Goal: Task Accomplishment & Management: Complete application form

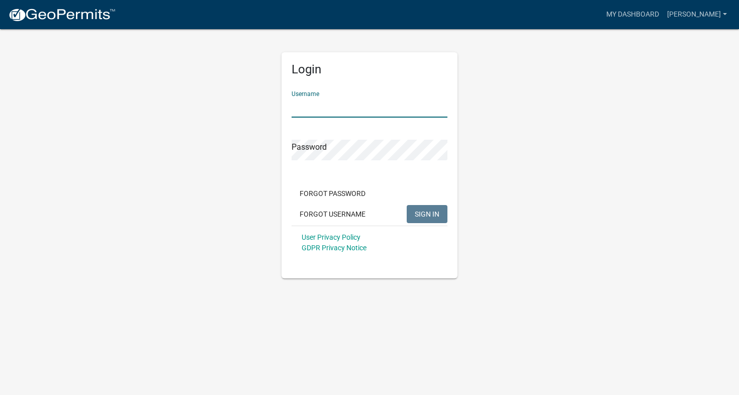
type input "[PERSON_NAME]"
click at [427, 214] on button "SIGN IN" at bounding box center [427, 214] width 41 height 18
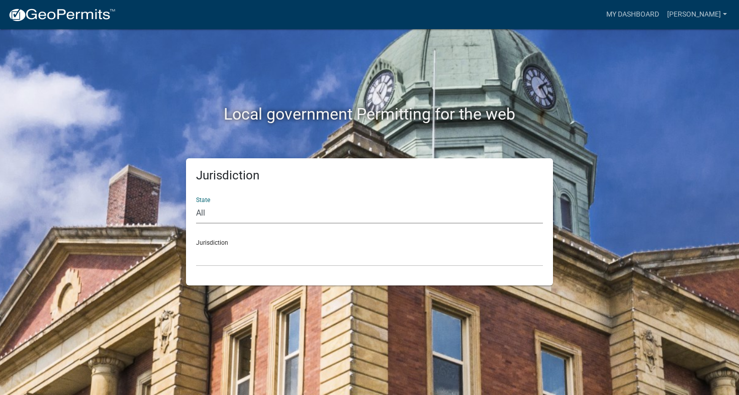
select select "[US_STATE]"
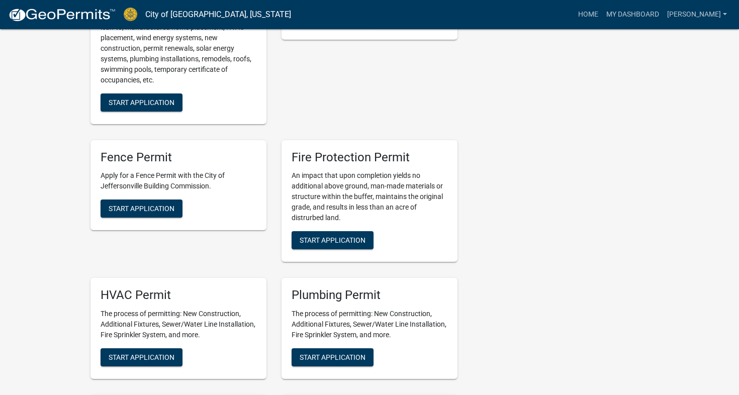
scroll to position [481, 0]
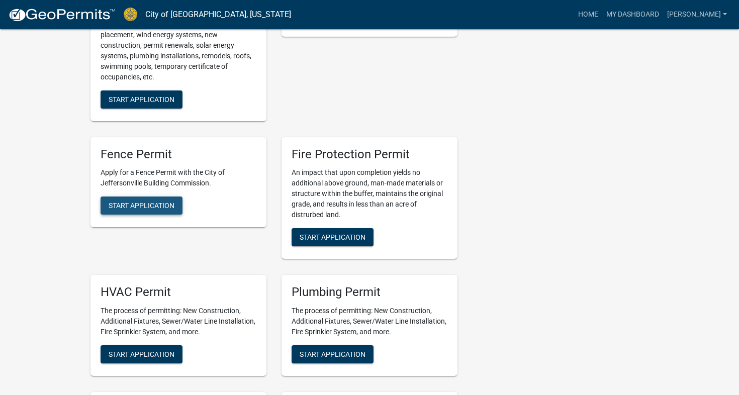
click at [151, 210] on span "Start Application" at bounding box center [142, 206] width 66 height 8
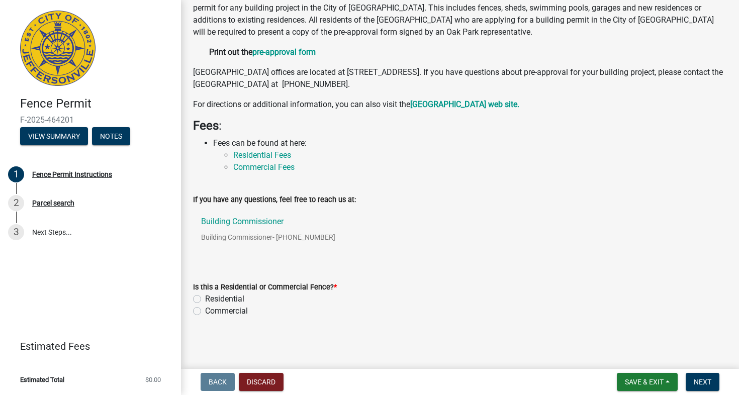
scroll to position [125, 0]
click at [198, 294] on div "Residential" at bounding box center [460, 300] width 534 height 12
click at [205, 298] on label "Residential" at bounding box center [224, 300] width 39 height 12
click at [205, 298] on input "Residential" at bounding box center [208, 297] width 7 height 7
radio input "true"
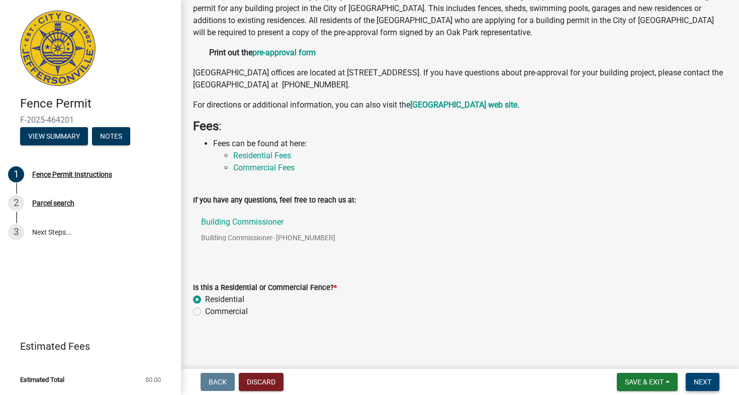
click at [701, 379] on span "Next" at bounding box center [703, 382] width 18 height 8
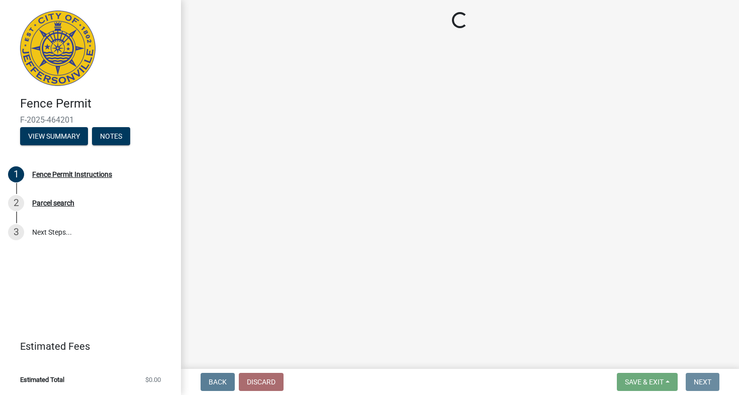
scroll to position [0, 0]
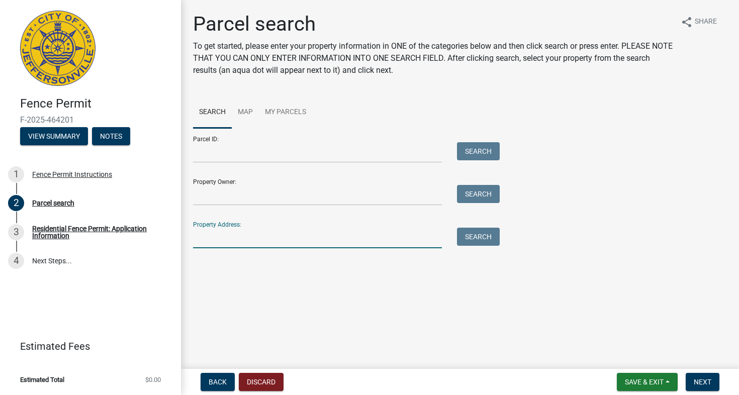
click at [219, 243] on input "Property Address:" at bounding box center [317, 238] width 249 height 21
type input "[STREET_ADDRESS]"
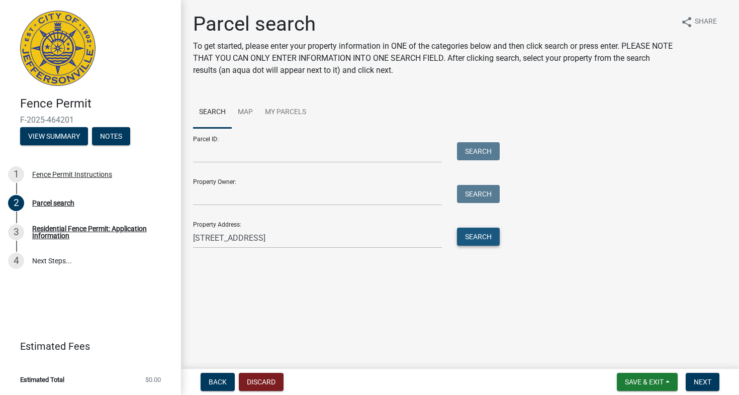
click at [492, 232] on button "Search" at bounding box center [478, 237] width 43 height 18
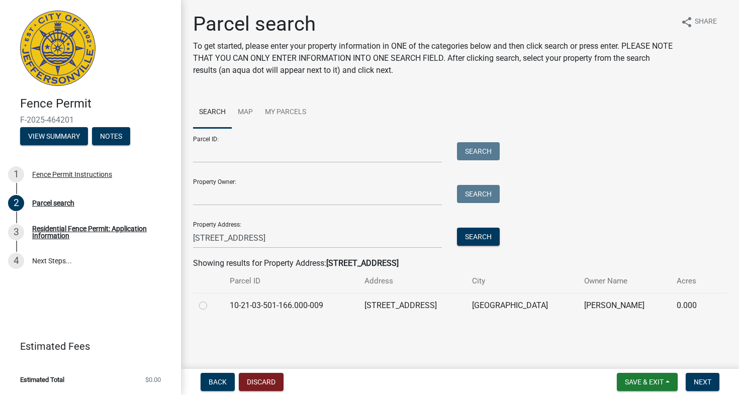
click at [211, 300] on label at bounding box center [211, 300] width 0 height 0
click at [211, 303] on input "radio" at bounding box center [214, 303] width 7 height 7
radio input "true"
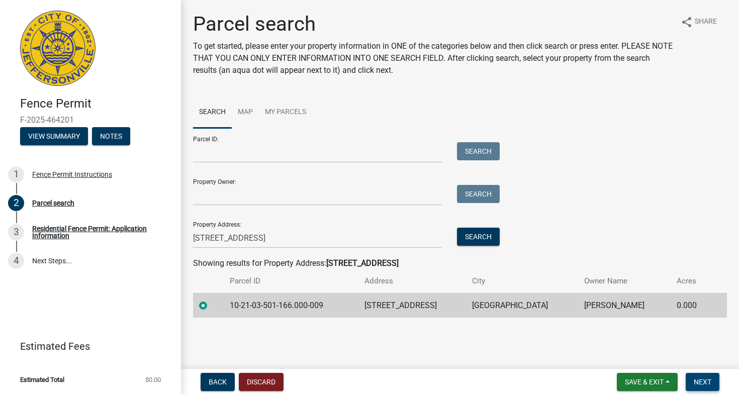
click at [699, 382] on span "Next" at bounding box center [703, 382] width 18 height 8
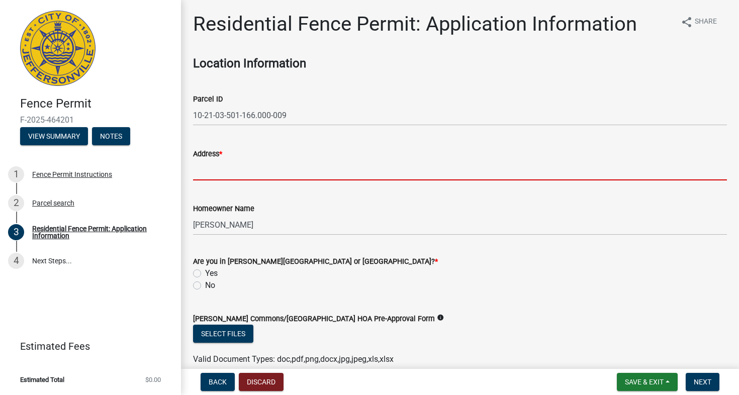
click at [223, 172] on input "Address *" at bounding box center [460, 170] width 534 height 21
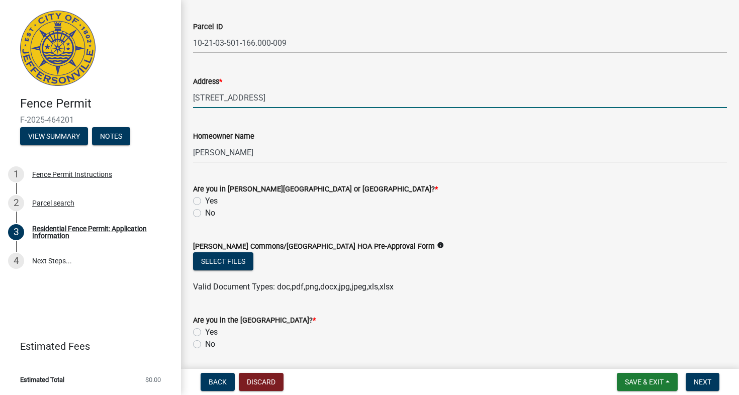
scroll to position [77, 0]
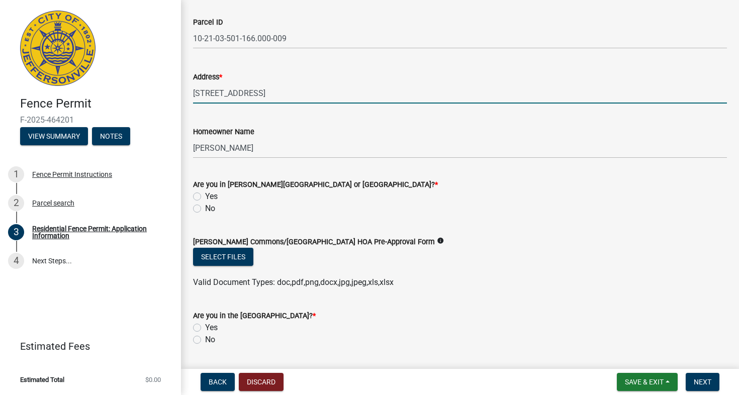
type input "[STREET_ADDRESS]"
click at [205, 210] on label "No" at bounding box center [210, 209] width 10 height 12
click at [205, 209] on input "No" at bounding box center [208, 206] width 7 height 7
radio input "true"
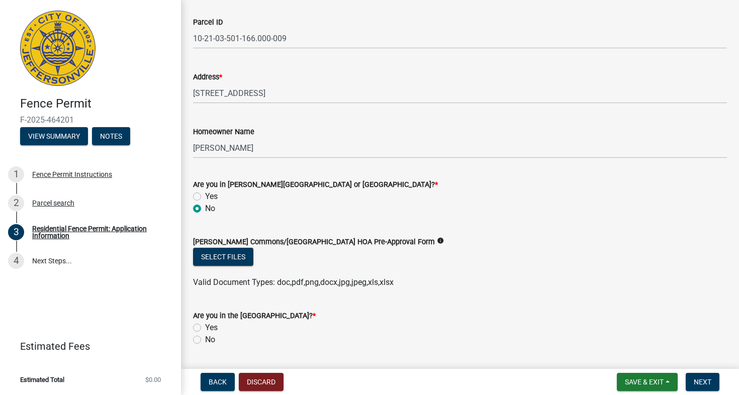
click at [205, 339] on label "No" at bounding box center [210, 340] width 10 height 12
click at [205, 339] on input "No" at bounding box center [208, 337] width 7 height 7
radio input "true"
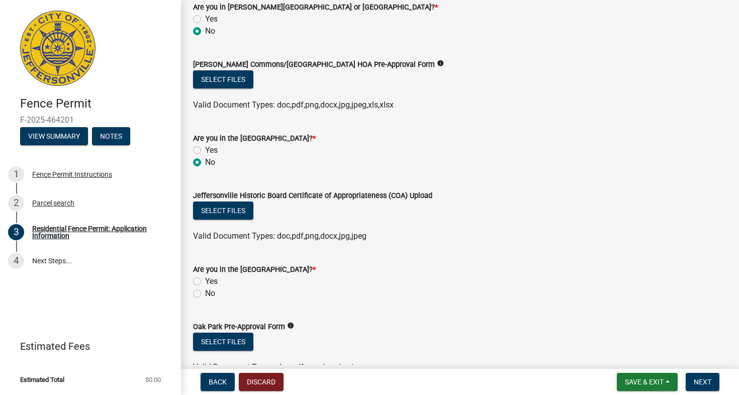
scroll to position [255, 0]
click at [205, 293] on label "No" at bounding box center [210, 293] width 10 height 12
click at [205, 293] on input "No" at bounding box center [208, 290] width 7 height 7
radio input "true"
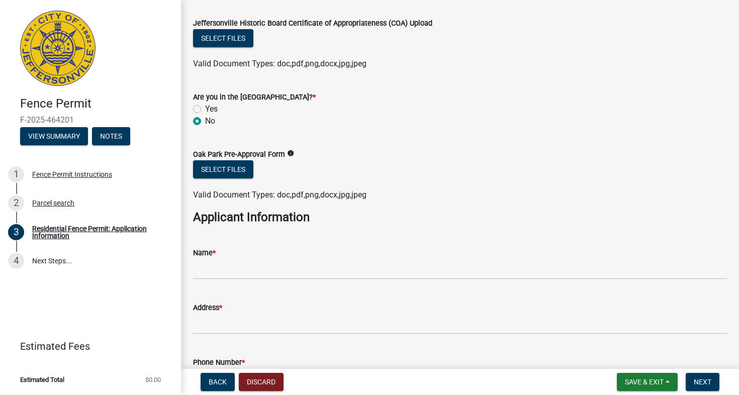
scroll to position [434, 0]
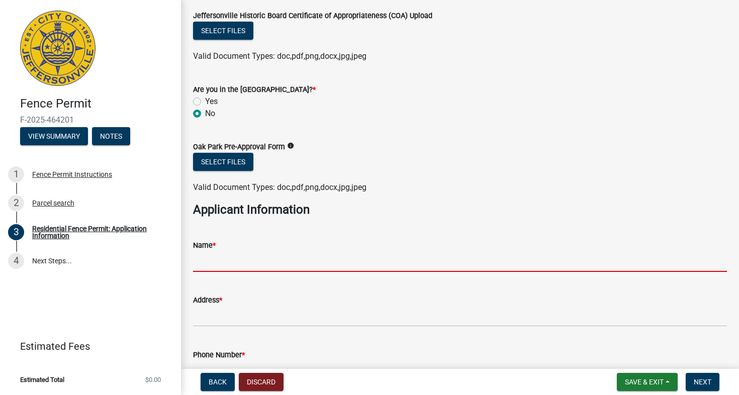
click at [213, 260] on input "Name *" at bounding box center [460, 261] width 534 height 21
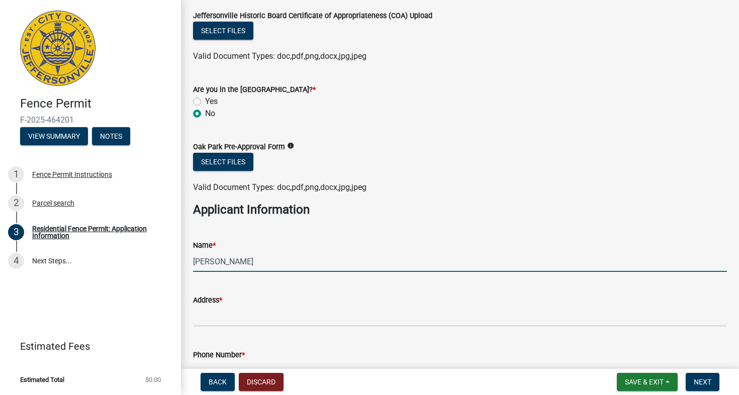
type input "[PERSON_NAME]"
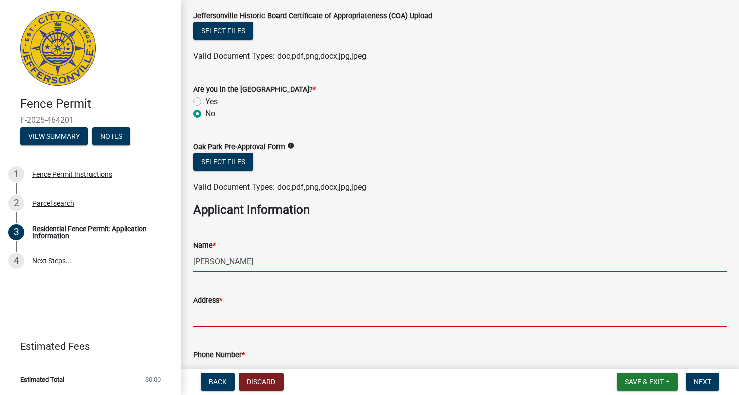
click at [209, 318] on input "Address *" at bounding box center [460, 316] width 534 height 21
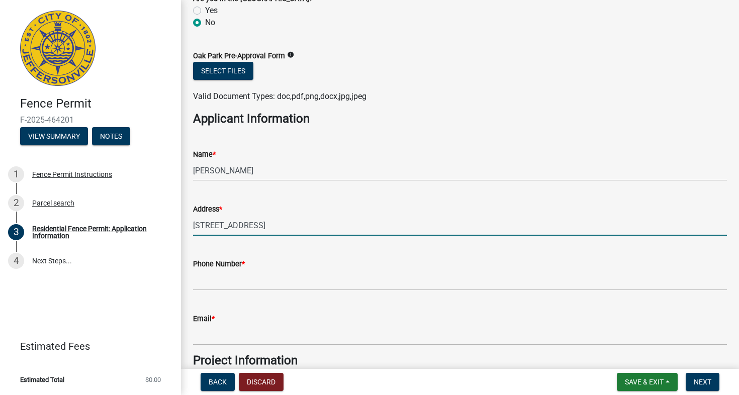
scroll to position [562, 0]
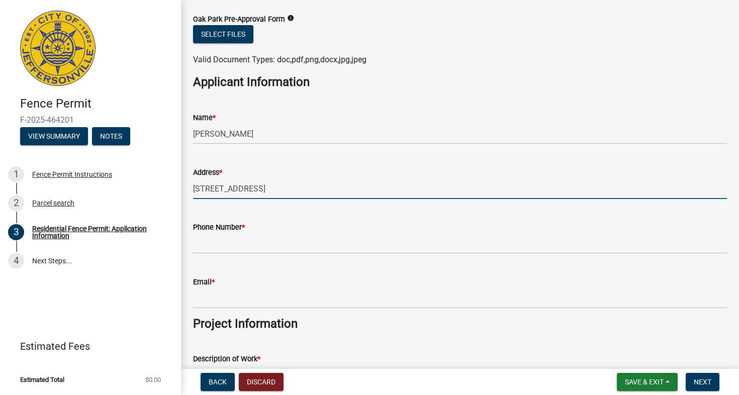
type input "[STREET_ADDRESS]"
click at [234, 251] on input "Phone Number *" at bounding box center [460, 243] width 534 height 21
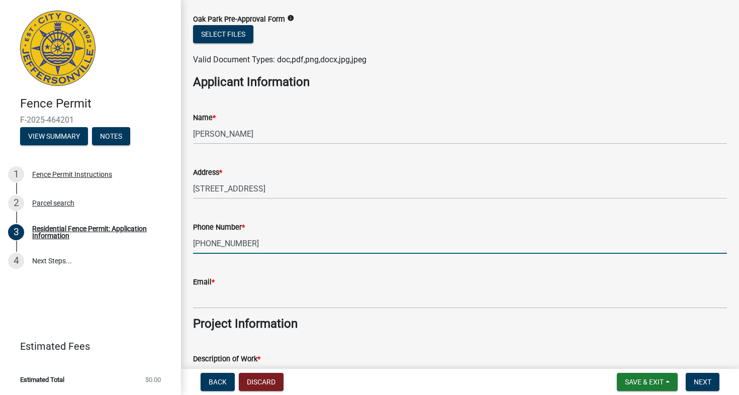
type input "[PHONE_NUMBER]"
click at [215, 307] on input "Email *" at bounding box center [460, 298] width 534 height 21
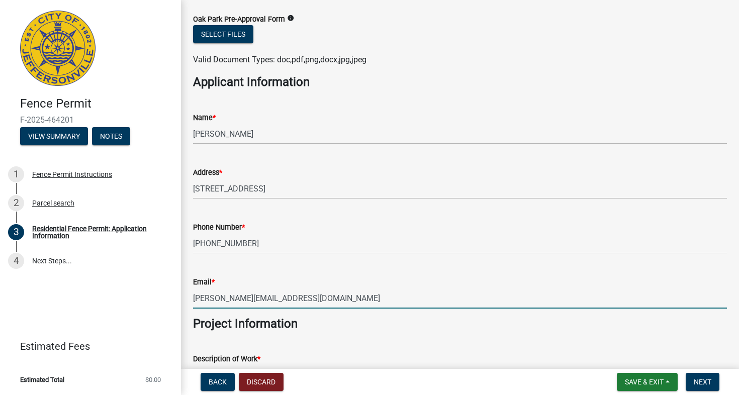
click at [213, 298] on input "[PERSON_NAME][EMAIL_ADDRESS][DOMAIN_NAME]" at bounding box center [460, 298] width 534 height 21
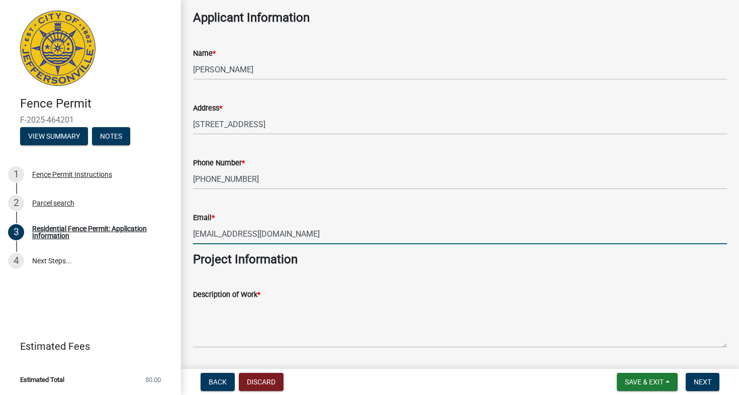
scroll to position [628, 0]
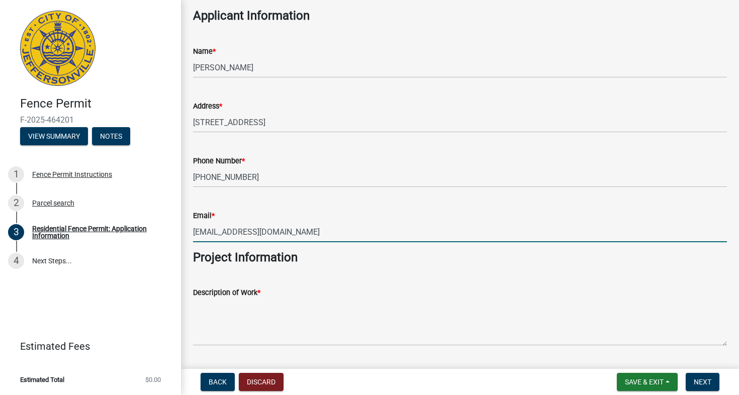
type input "[EMAIL_ADDRESS][DOMAIN_NAME]"
click at [329, 293] on div "Description of Work *" at bounding box center [460, 293] width 534 height 12
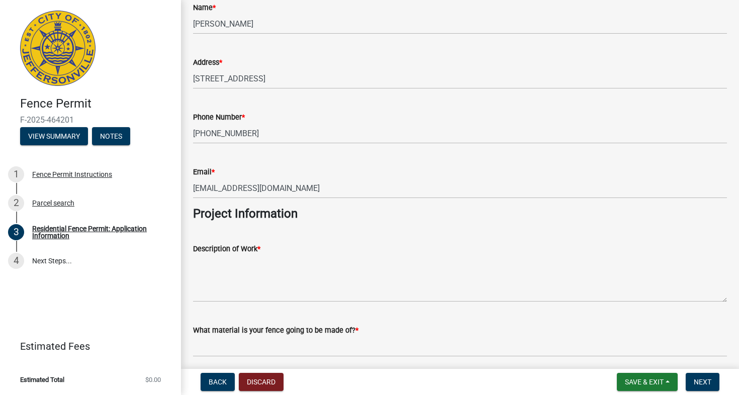
scroll to position [680, 0]
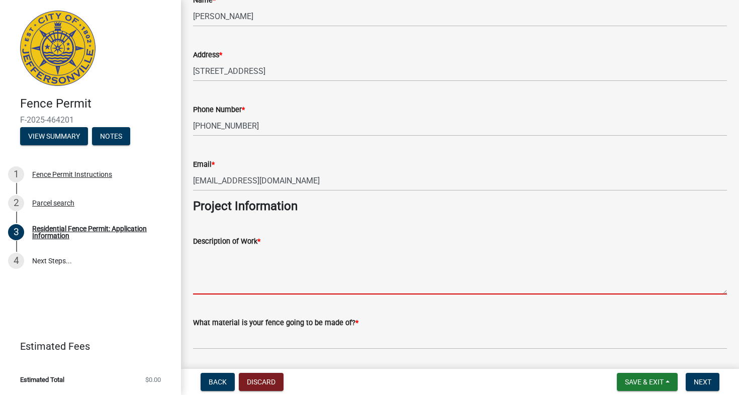
click at [254, 285] on textarea "Description of Work *" at bounding box center [460, 270] width 534 height 47
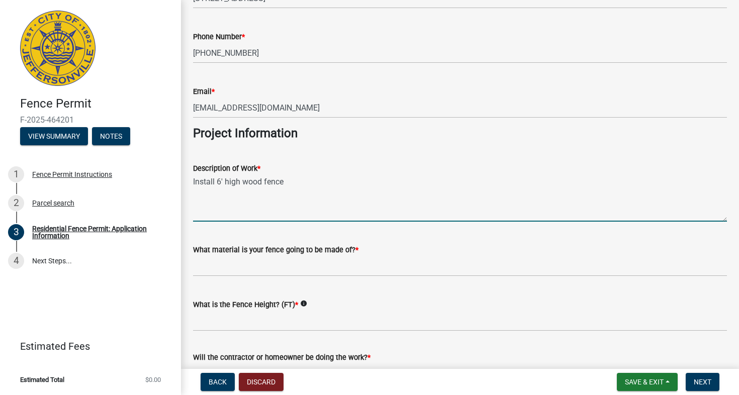
scroll to position [755, 0]
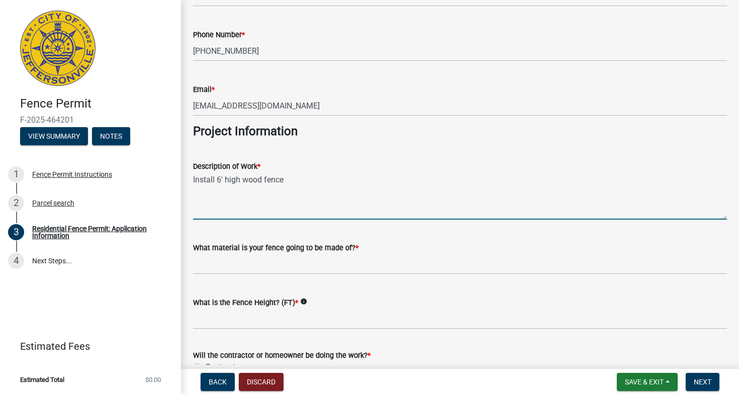
type textarea "Install 6' high wood fence"
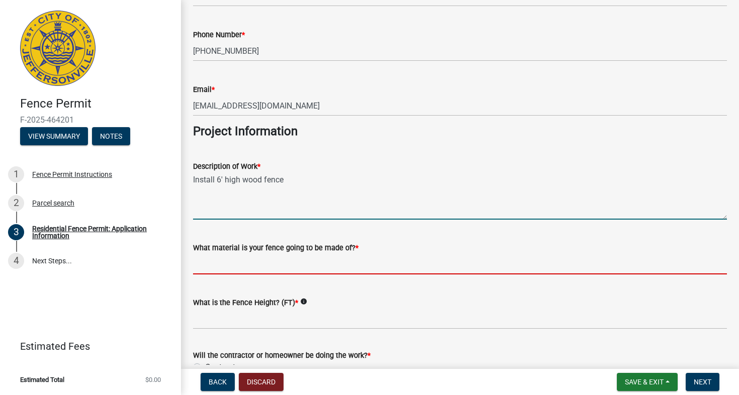
click at [248, 269] on input "What material is your fence going to be made of? *" at bounding box center [460, 264] width 534 height 21
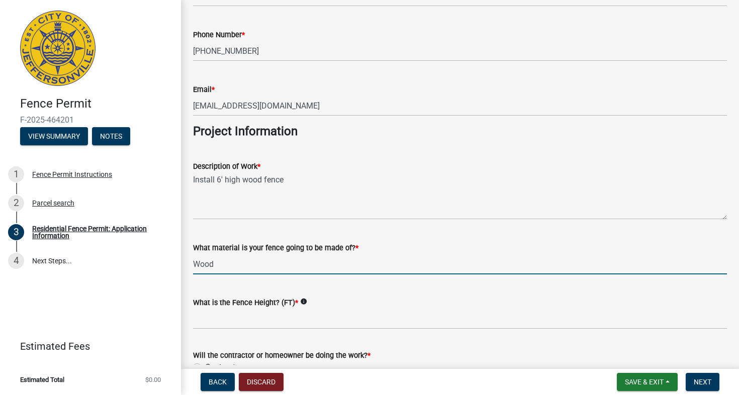
type input "Wood"
click at [247, 323] on input "What is the Fence Height? (FT) *" at bounding box center [460, 319] width 534 height 21
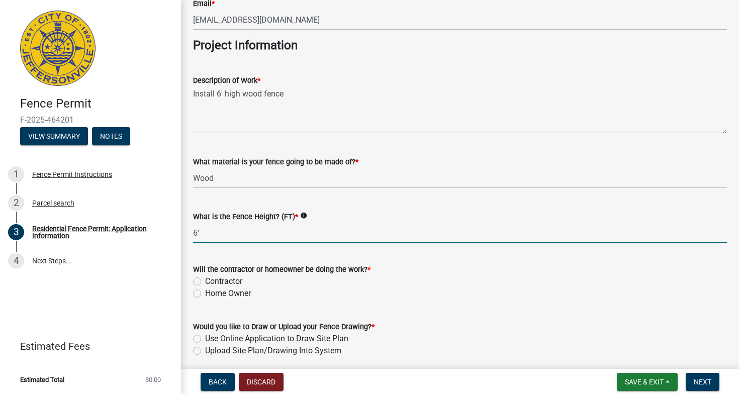
scroll to position [842, 0]
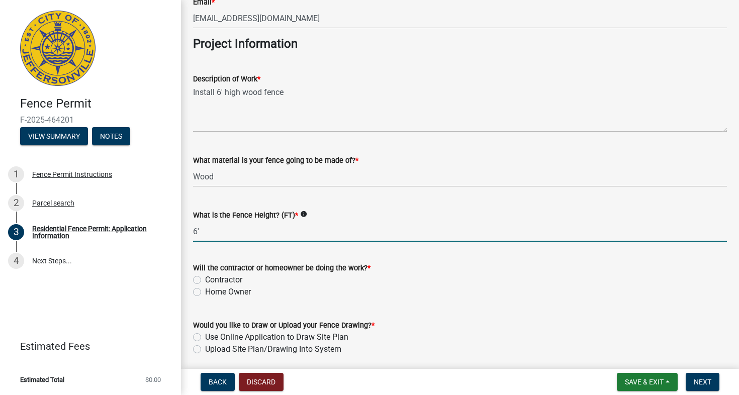
type input "6'"
click at [205, 279] on label "Contractor" at bounding box center [223, 280] width 37 height 12
click at [205, 279] on input "Contractor" at bounding box center [208, 277] width 7 height 7
radio input "true"
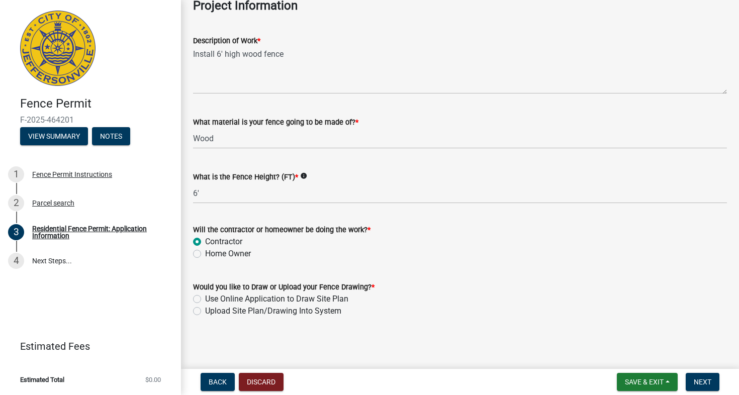
scroll to position [880, 0]
click at [205, 310] on label "Upload Site Plan/Drawing Into System" at bounding box center [273, 312] width 136 height 12
click at [205, 310] on input "Upload Site Plan/Drawing Into System" at bounding box center [208, 309] width 7 height 7
radio input "true"
click at [712, 383] on button "Next" at bounding box center [703, 382] width 34 height 18
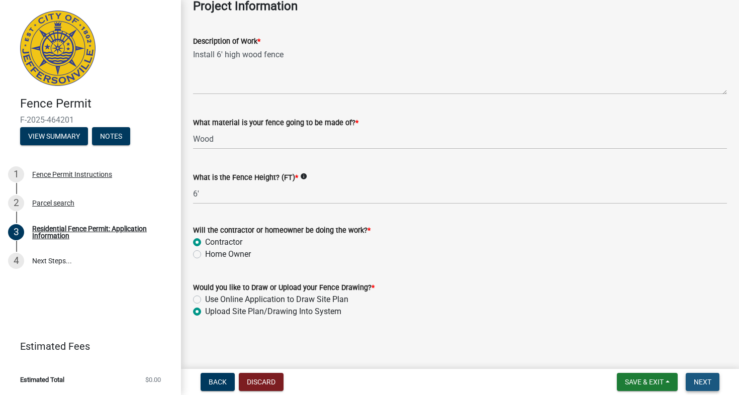
scroll to position [0, 0]
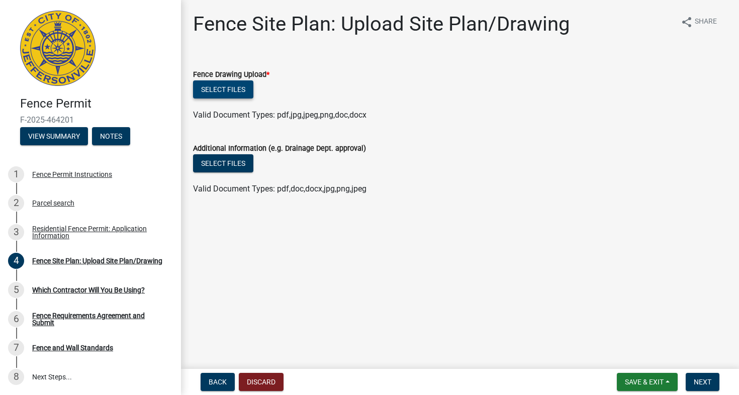
click at [220, 87] on button "Select files" at bounding box center [223, 89] width 60 height 18
click at [236, 93] on button "Select files" at bounding box center [223, 89] width 60 height 18
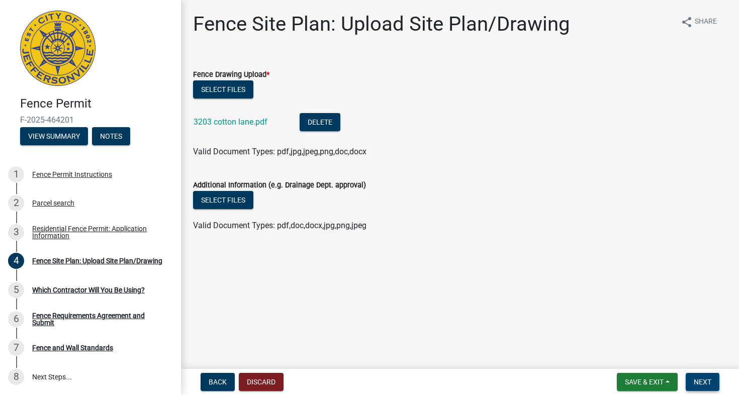
click at [701, 386] on span "Next" at bounding box center [703, 382] width 18 height 8
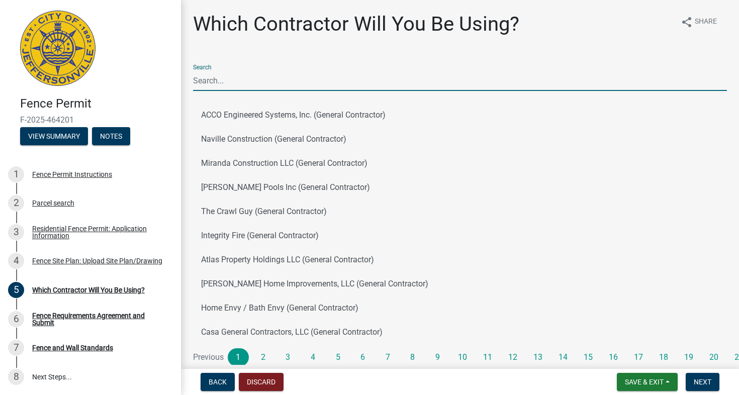
click at [202, 81] on input "Search" at bounding box center [460, 80] width 534 height 21
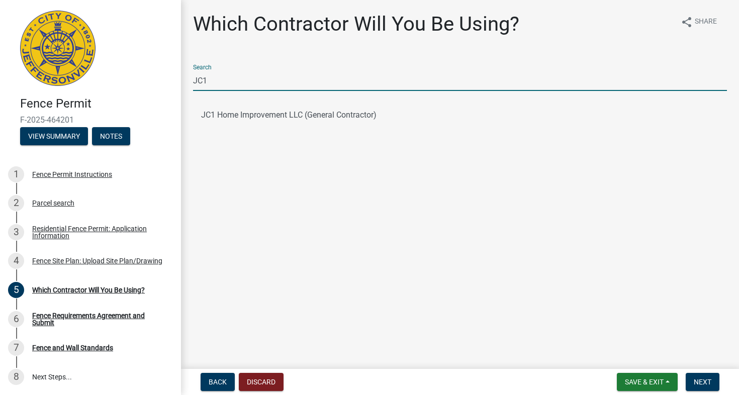
type input "JC1"
click at [230, 111] on button "JC1 Home Improvement LLC (General Contractor)" at bounding box center [460, 115] width 534 height 24
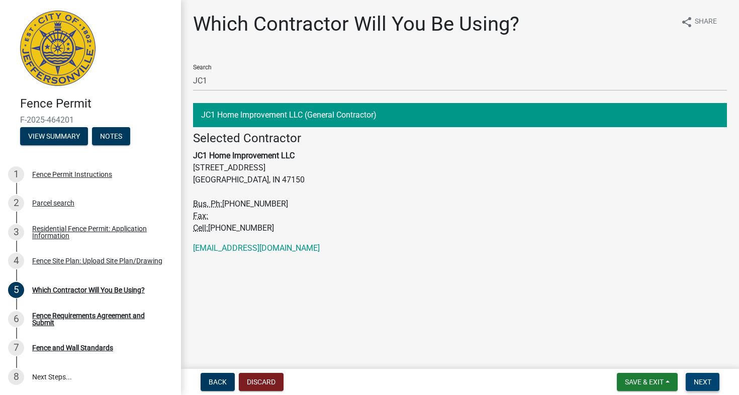
click at [700, 384] on span "Next" at bounding box center [703, 382] width 18 height 8
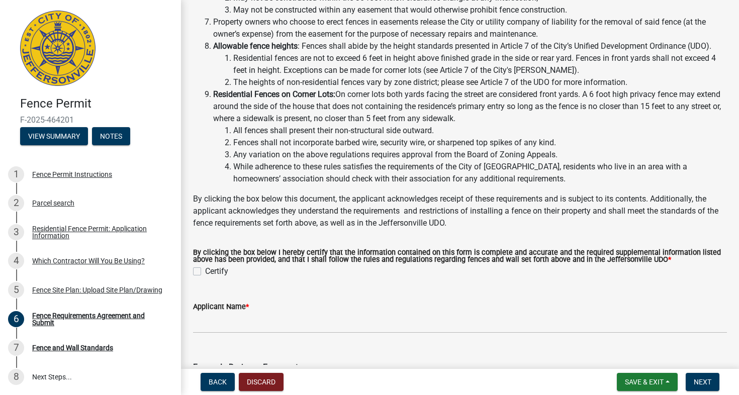
scroll to position [187, 0]
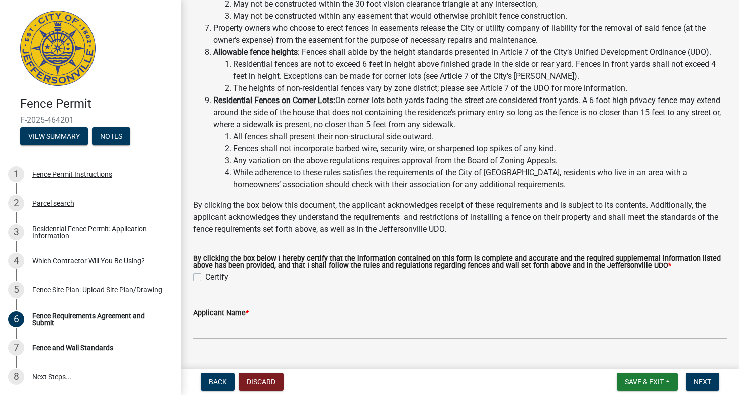
click at [205, 284] on label "Certify" at bounding box center [216, 277] width 23 height 12
click at [205, 278] on input "Certify" at bounding box center [208, 274] width 7 height 7
checkbox input "true"
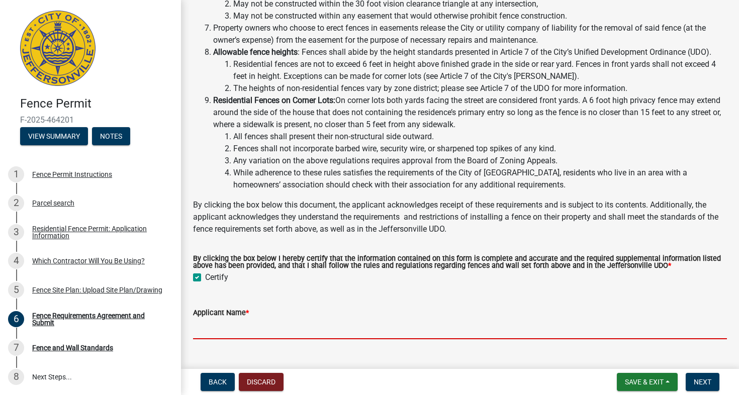
click at [289, 339] on input "Applicant Name *" at bounding box center [460, 329] width 534 height 21
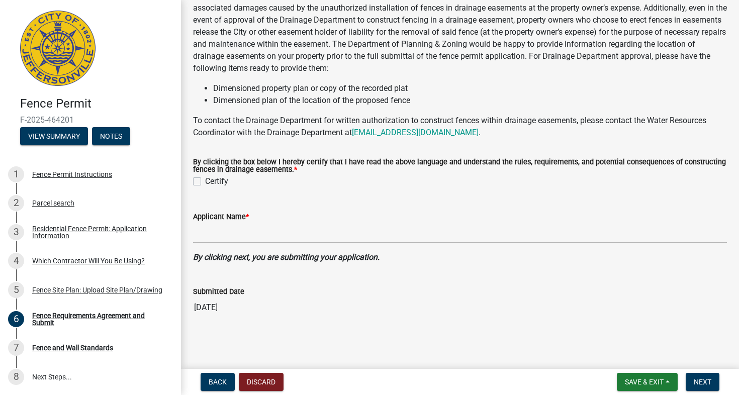
scroll to position [652, 0]
type input "[PERSON_NAME]"
click at [205, 177] on label "Certify" at bounding box center [216, 181] width 23 height 12
click at [205, 177] on input "Certify" at bounding box center [208, 178] width 7 height 7
checkbox input "true"
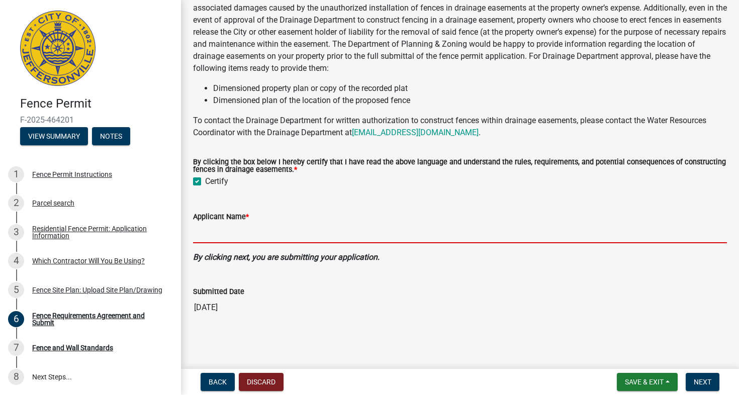
click at [205, 232] on input "Applicant Name *" at bounding box center [460, 233] width 534 height 21
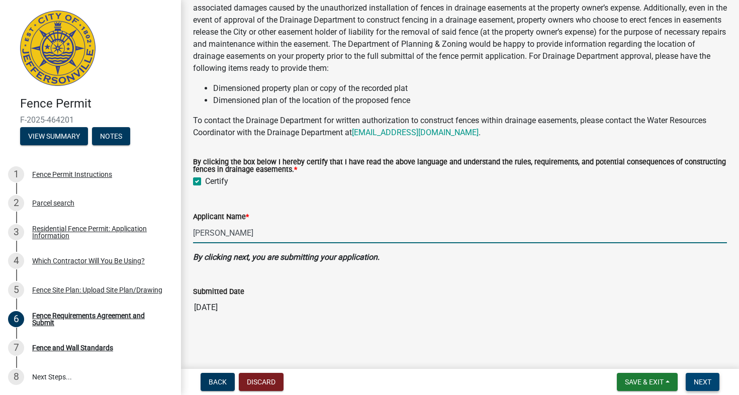
type input "[PERSON_NAME]"
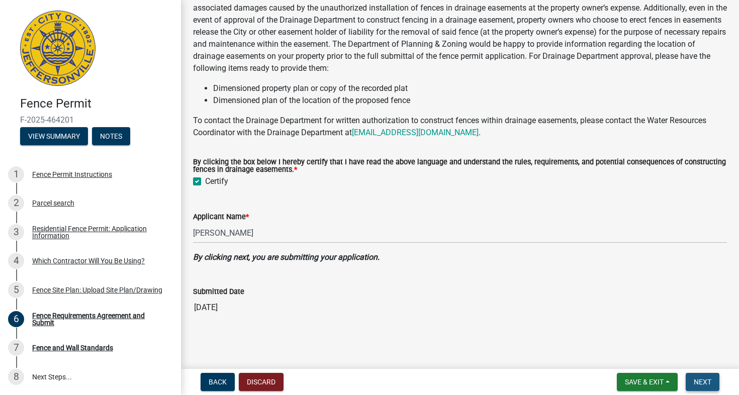
click at [706, 380] on span "Next" at bounding box center [703, 382] width 18 height 8
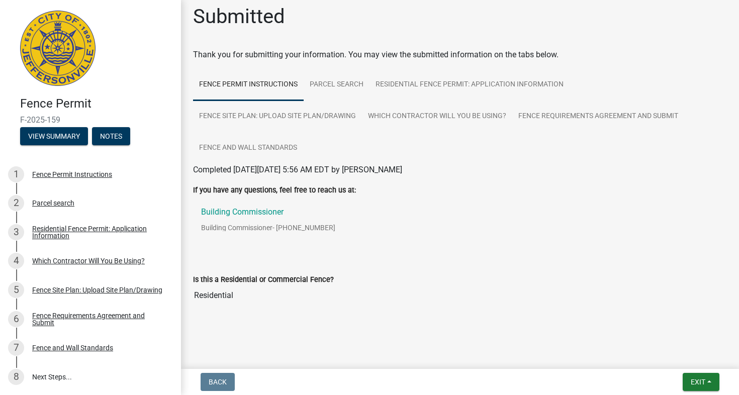
scroll to position [8, 0]
click at [705, 381] on span "Exit" at bounding box center [698, 382] width 15 height 8
click at [470, 321] on div at bounding box center [460, 320] width 534 height 12
